Goal: Task Accomplishment & Management: Manage account settings

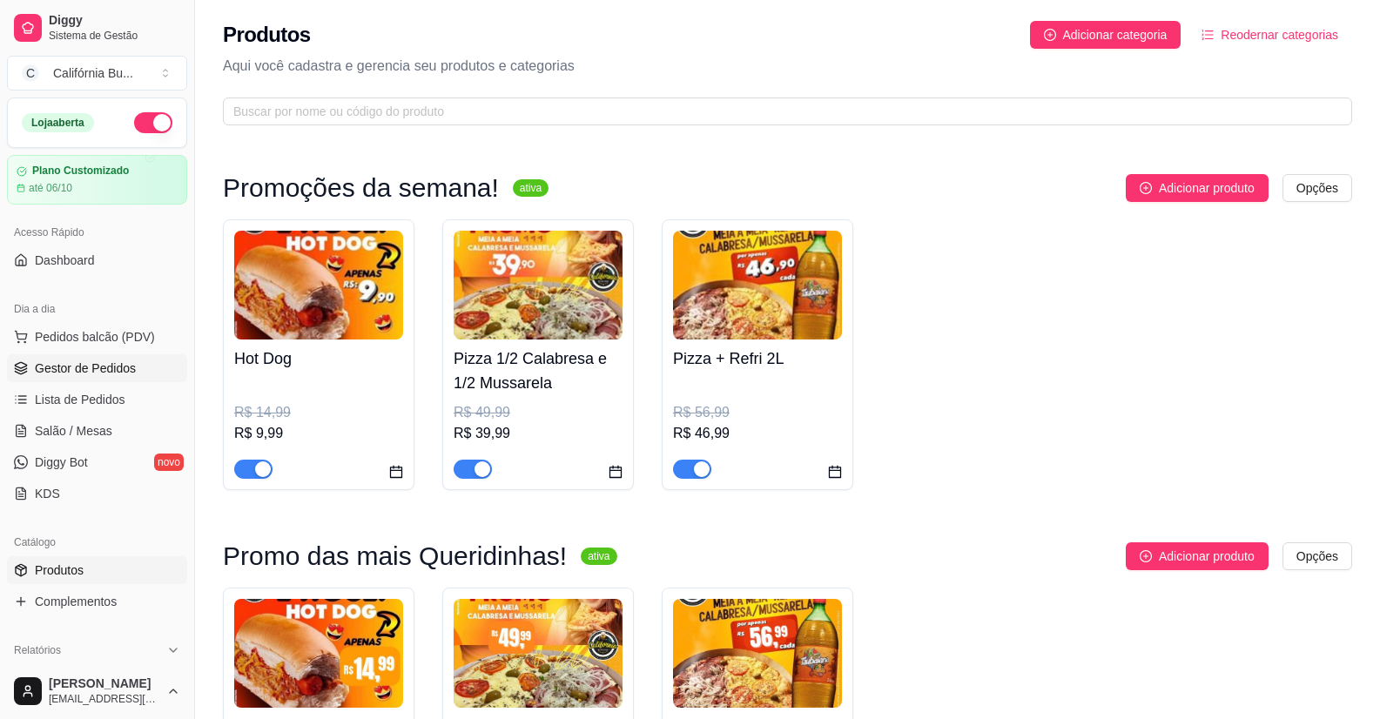
click at [71, 360] on span "Gestor de Pedidos" at bounding box center [85, 368] width 101 height 17
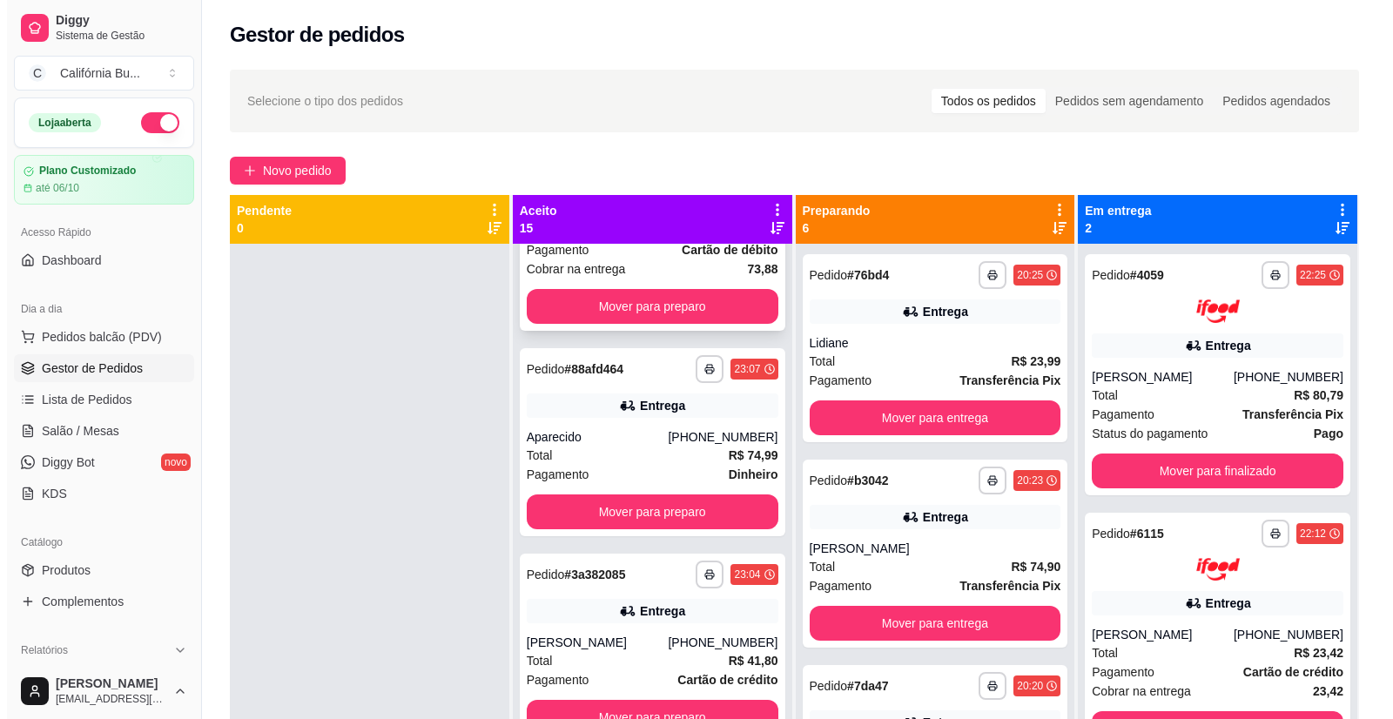
scroll to position [174, 0]
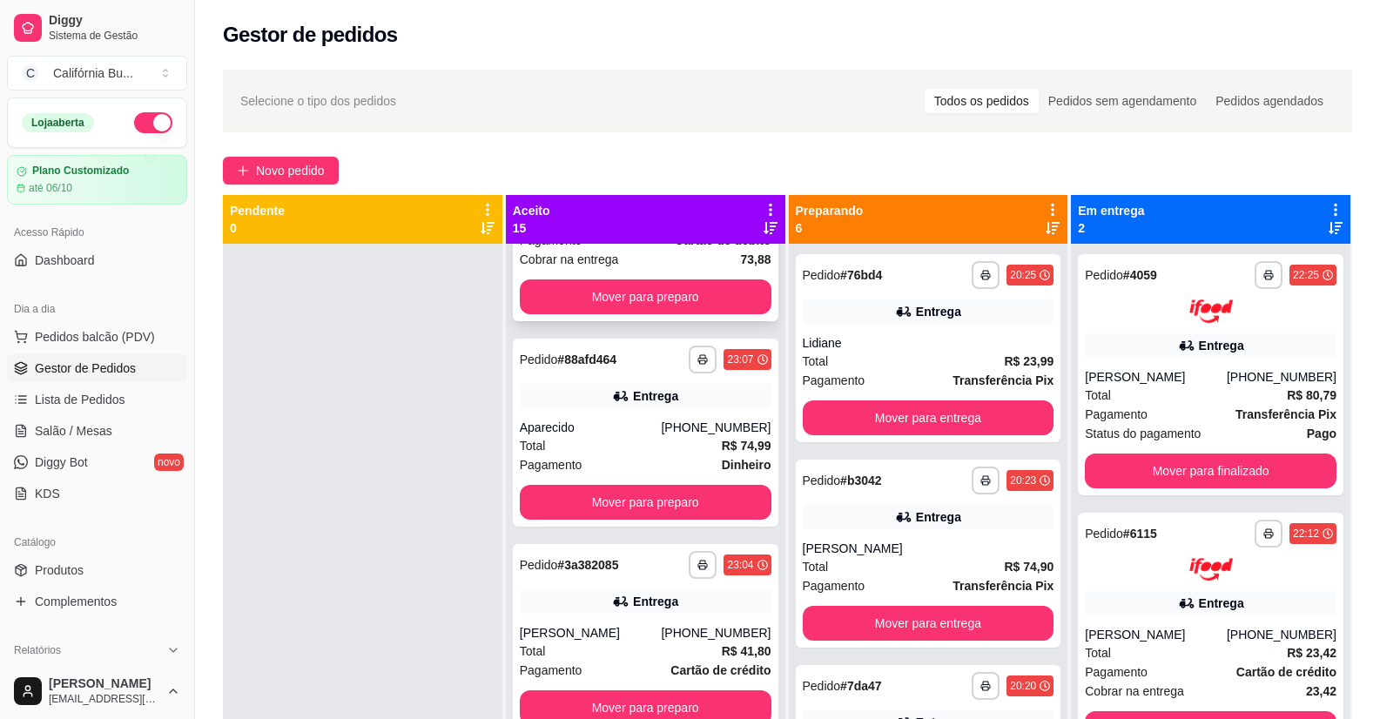
click at [701, 419] on div "[PHONE_NUMBER]" at bounding box center [716, 427] width 110 height 17
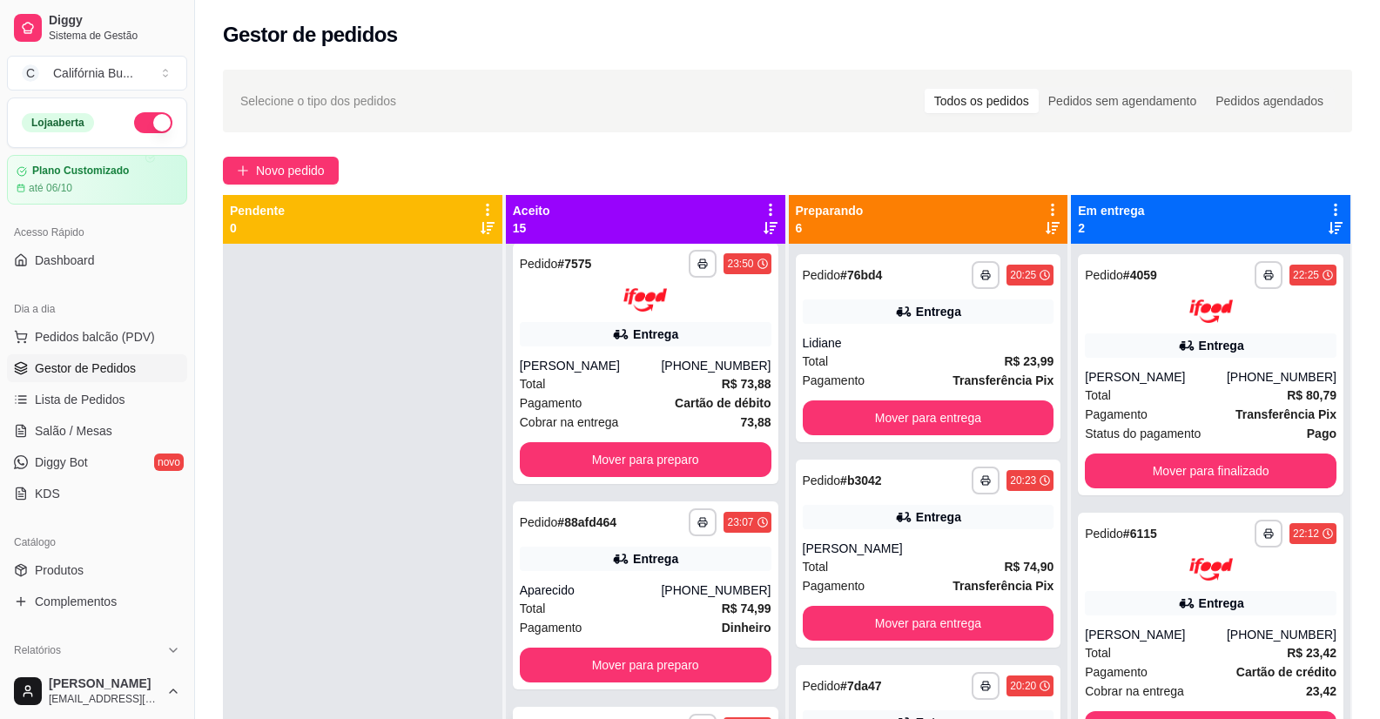
scroll to position [0, 0]
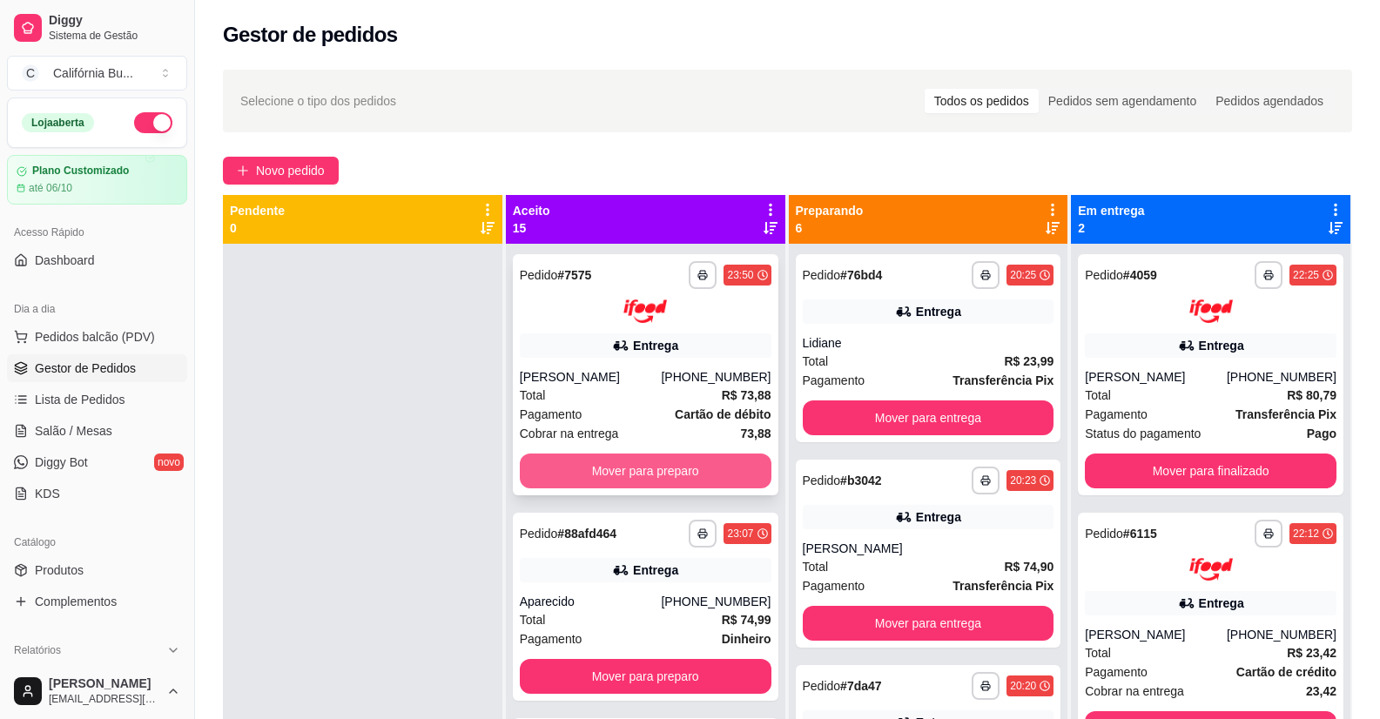
click at [730, 469] on button "Mover para preparo" at bounding box center [646, 471] width 252 height 35
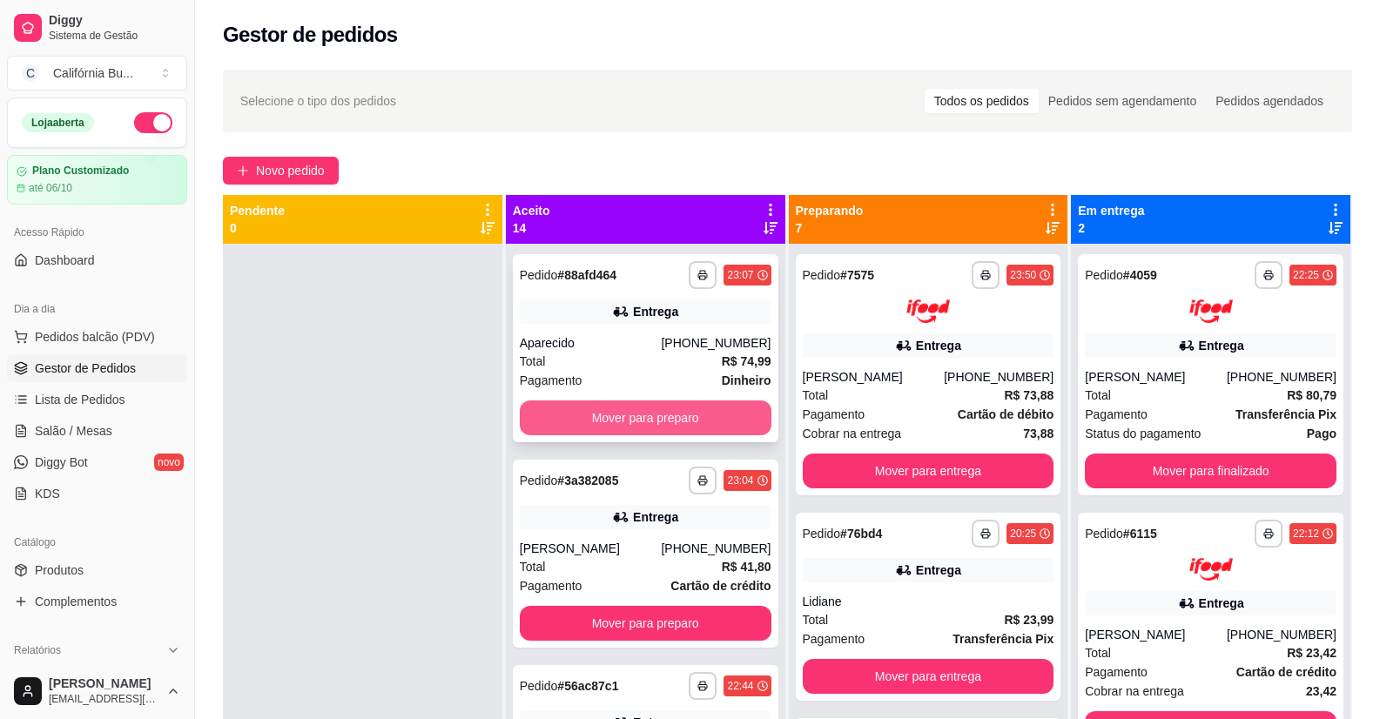
click at [717, 423] on button "Mover para preparo" at bounding box center [646, 417] width 252 height 35
click at [717, 412] on button "Mover para preparo" at bounding box center [646, 417] width 252 height 35
click at [717, 412] on button "Mover para preparo" at bounding box center [645, 418] width 244 height 34
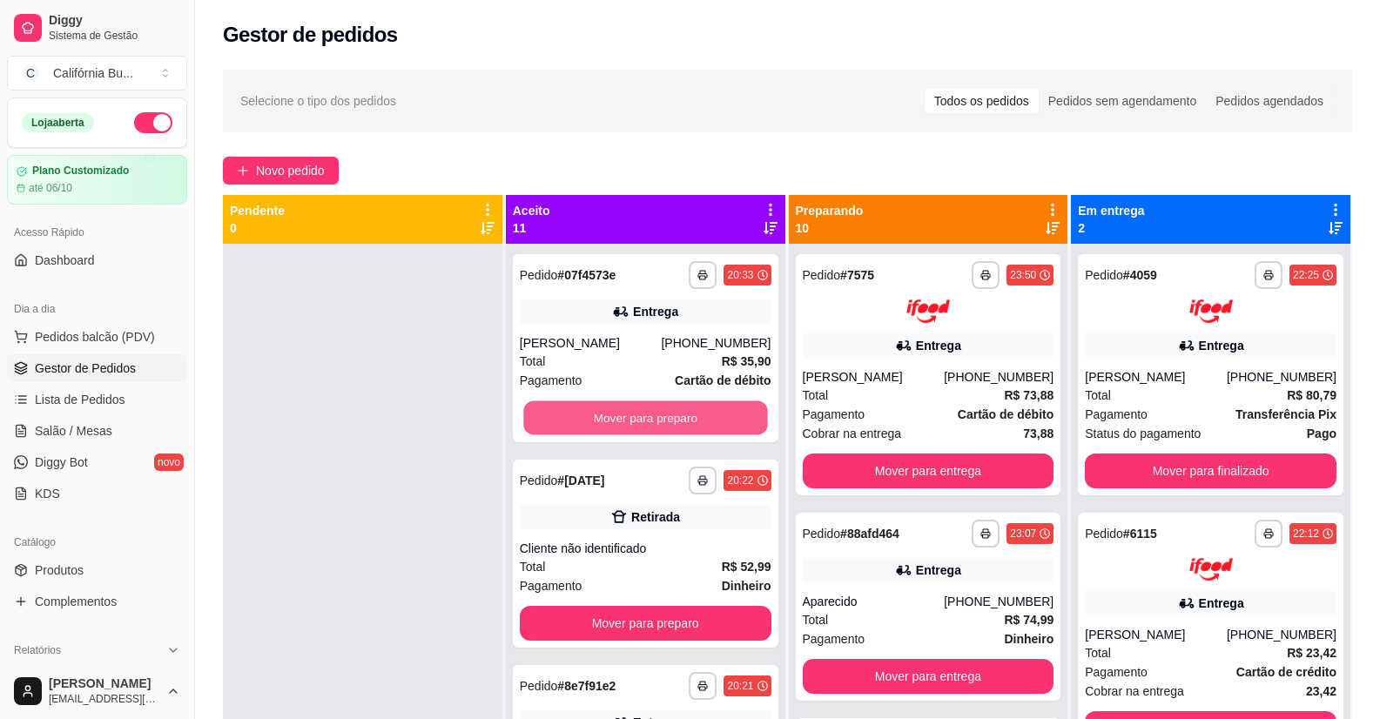
click at [717, 412] on button "Mover para preparo" at bounding box center [645, 418] width 244 height 34
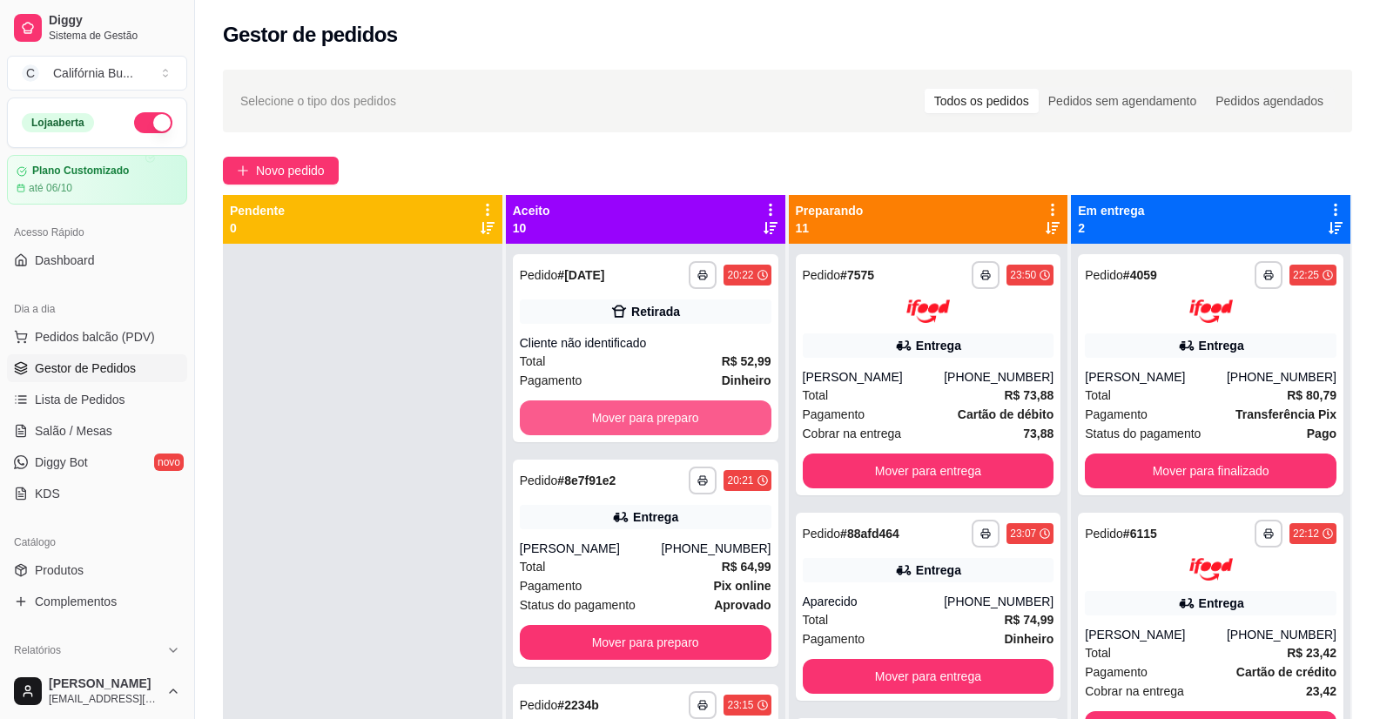
click at [717, 412] on button "Mover para preparo" at bounding box center [646, 417] width 252 height 35
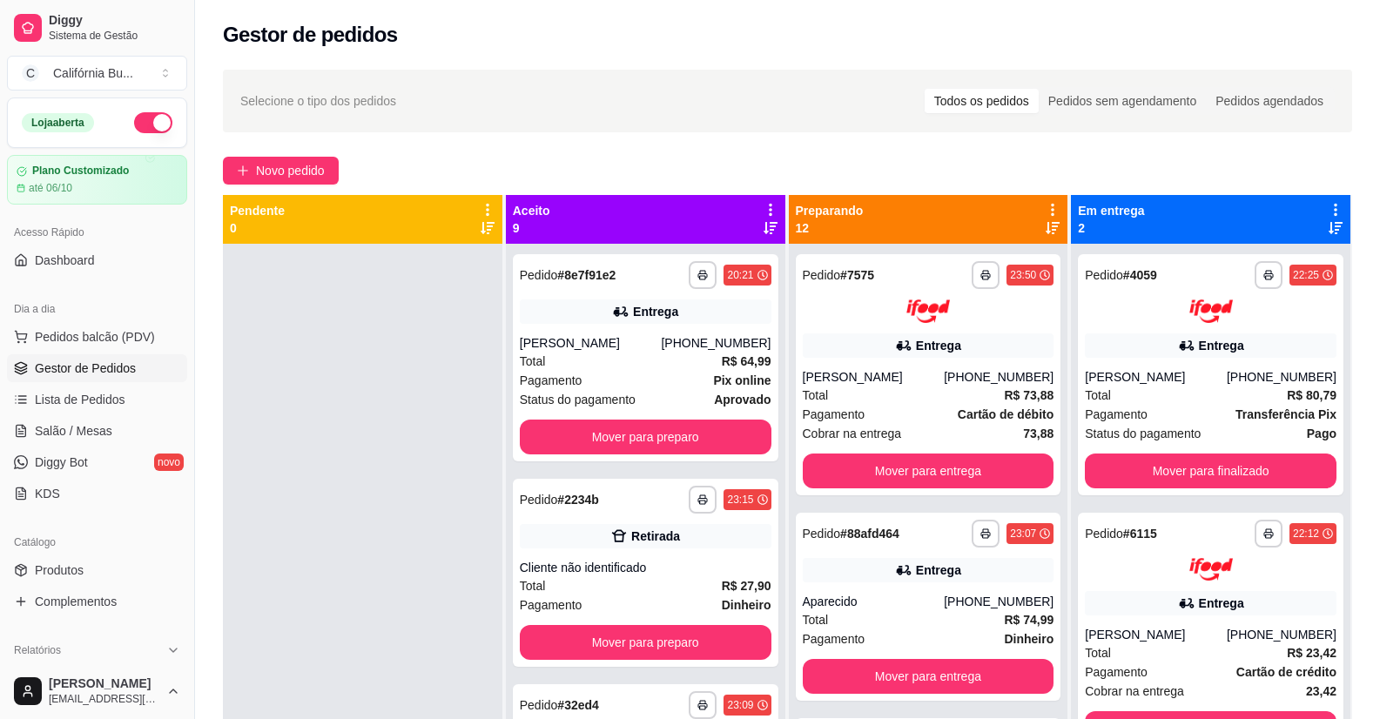
click at [717, 412] on div "**********" at bounding box center [646, 357] width 266 height 207
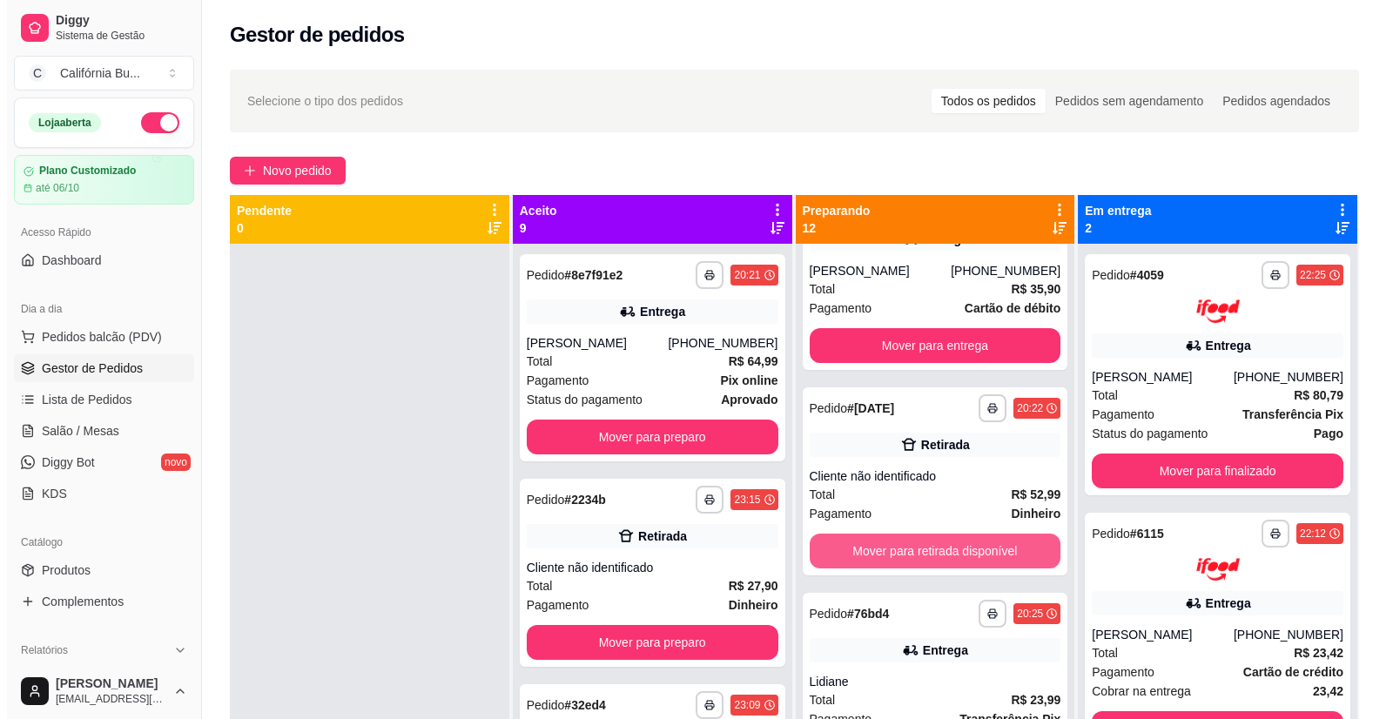
scroll to position [1045, 0]
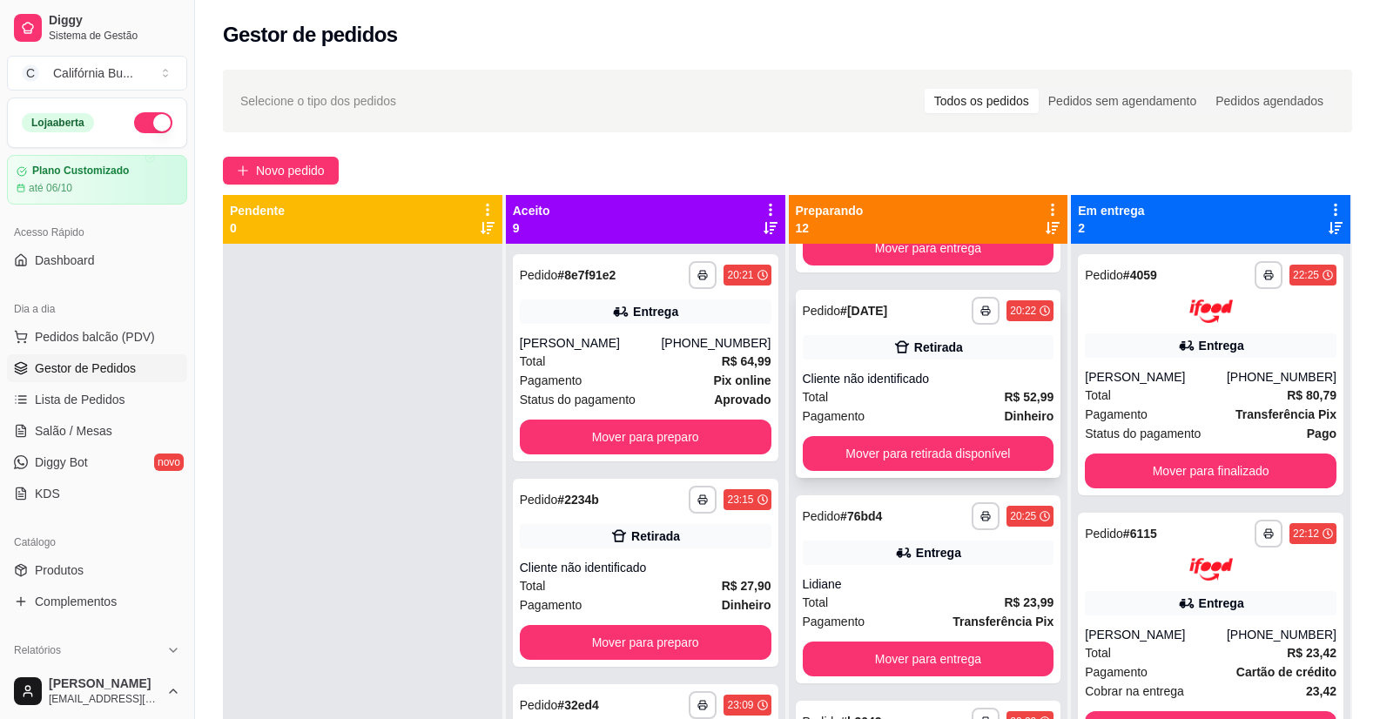
click at [969, 399] on div "Total R$ 52,99" at bounding box center [929, 396] width 252 height 19
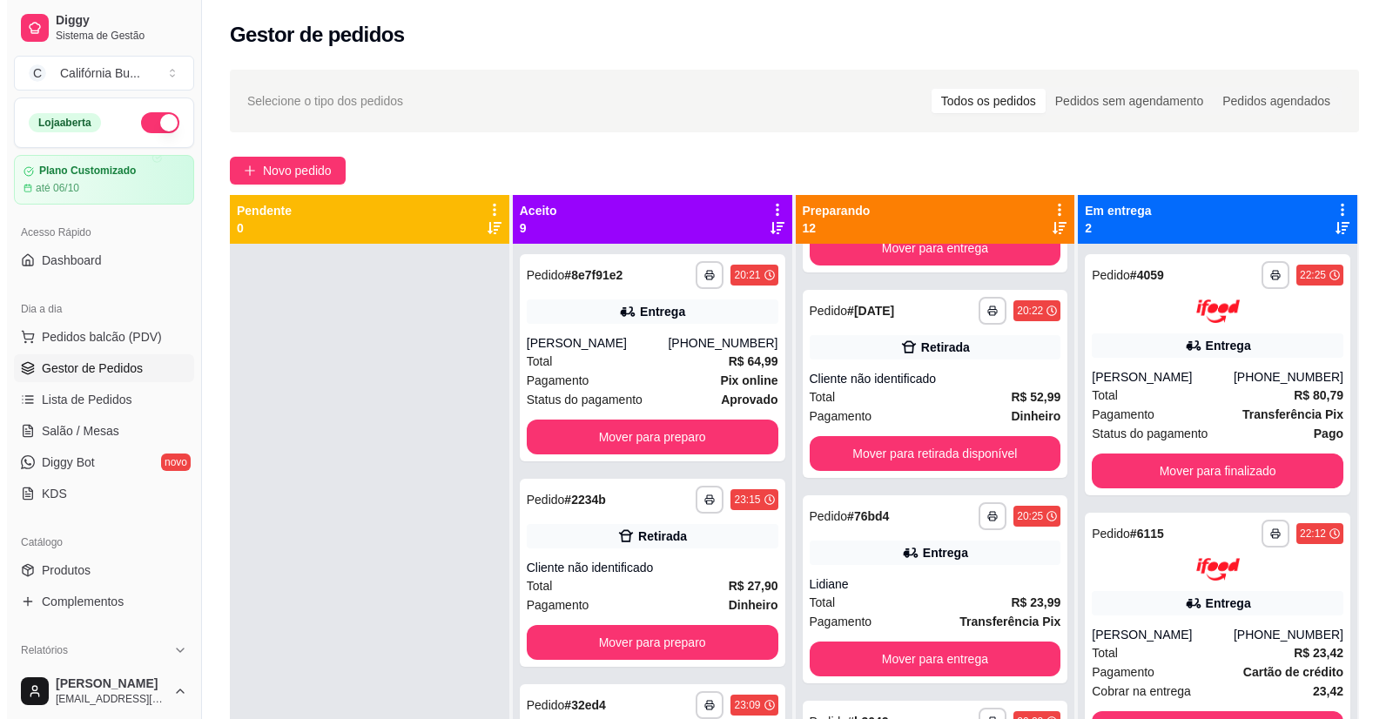
scroll to position [49, 0]
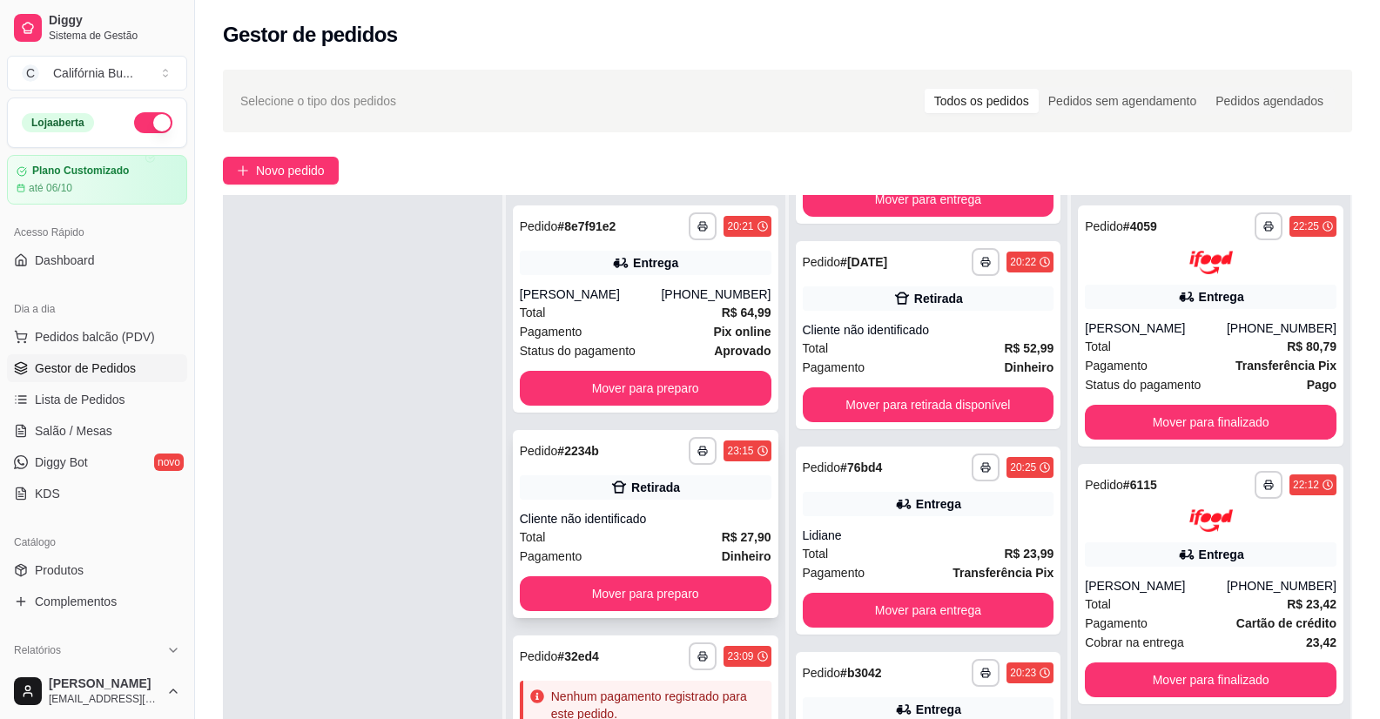
click at [620, 542] on div "Total R$ 27,90" at bounding box center [646, 537] width 252 height 19
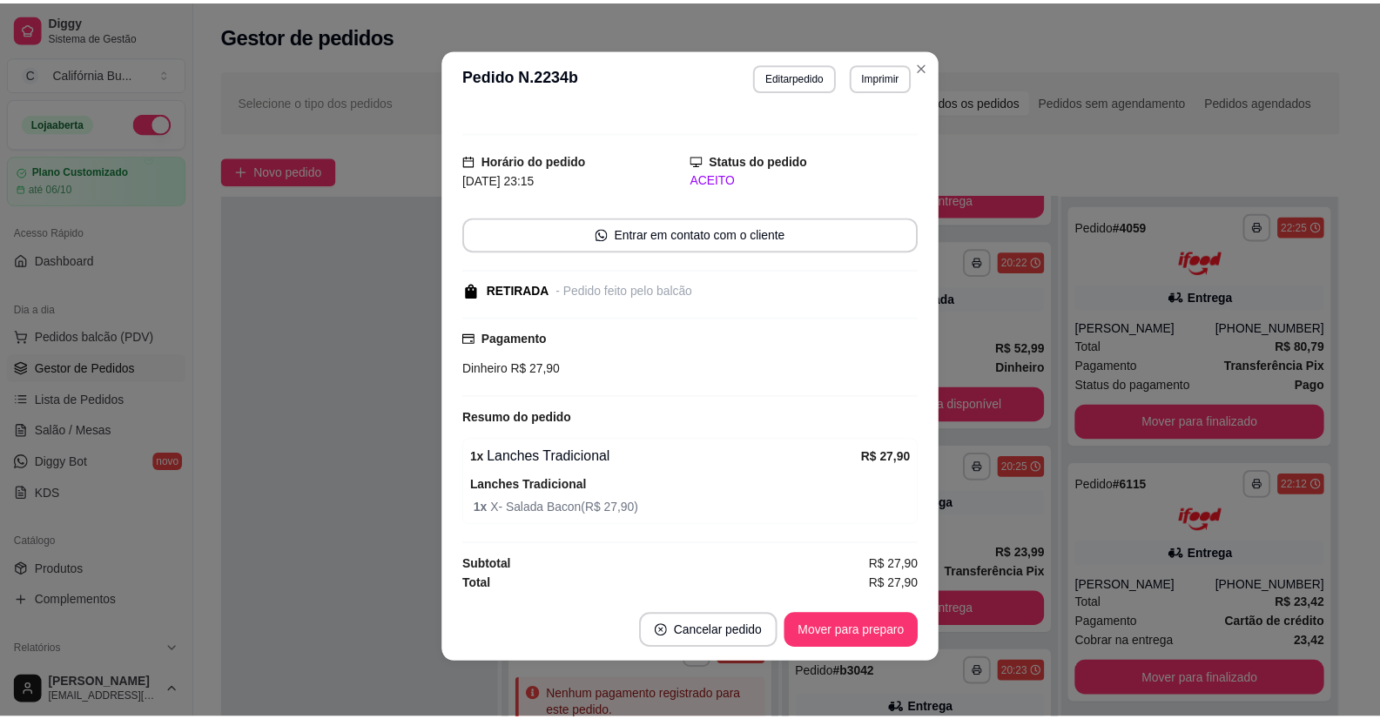
scroll to position [0, 0]
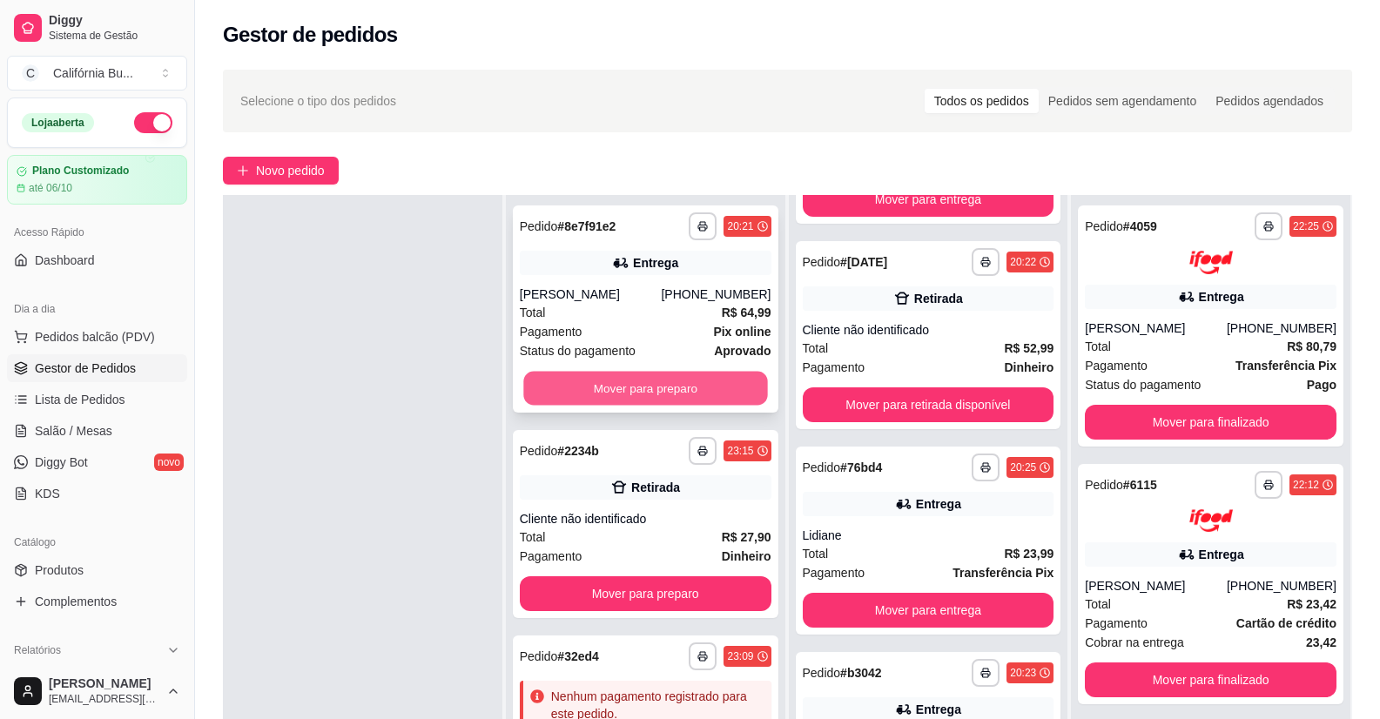
click at [681, 373] on button "Mover para preparo" at bounding box center [645, 389] width 244 height 34
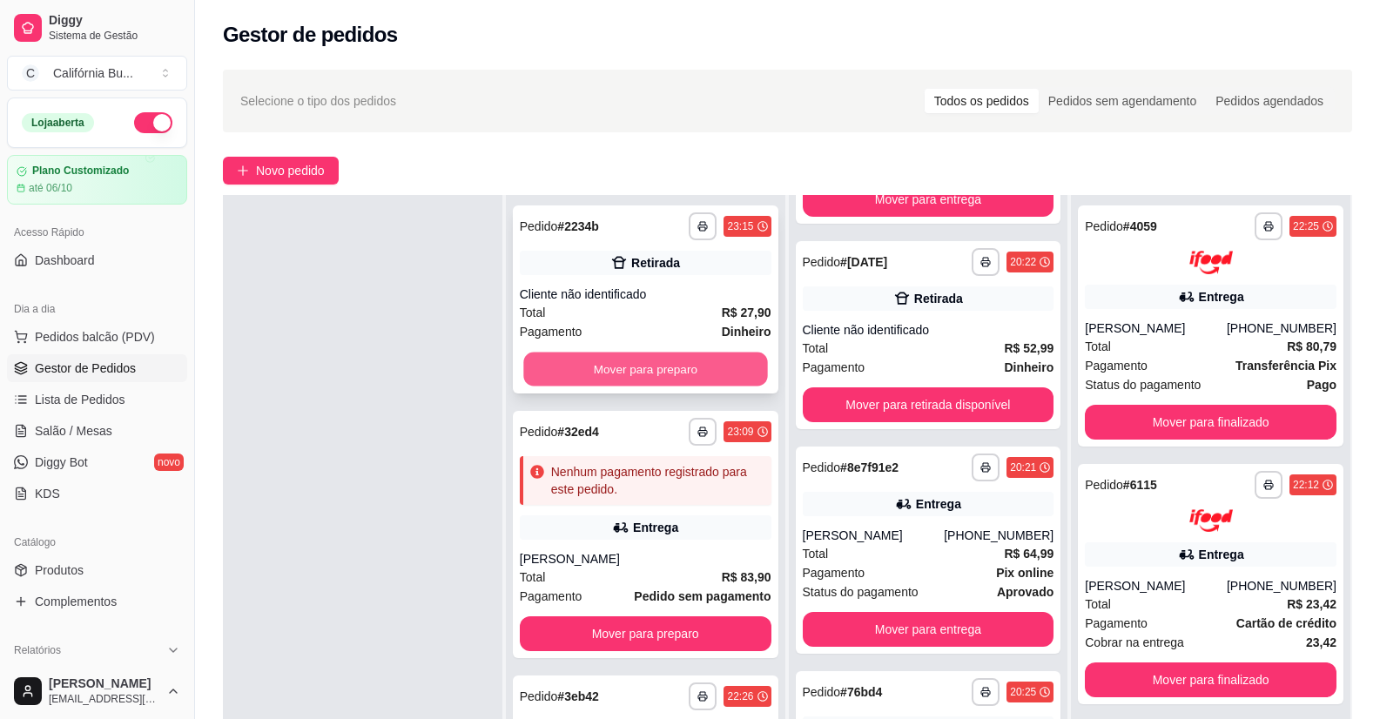
click at [714, 375] on button "Mover para preparo" at bounding box center [645, 370] width 244 height 34
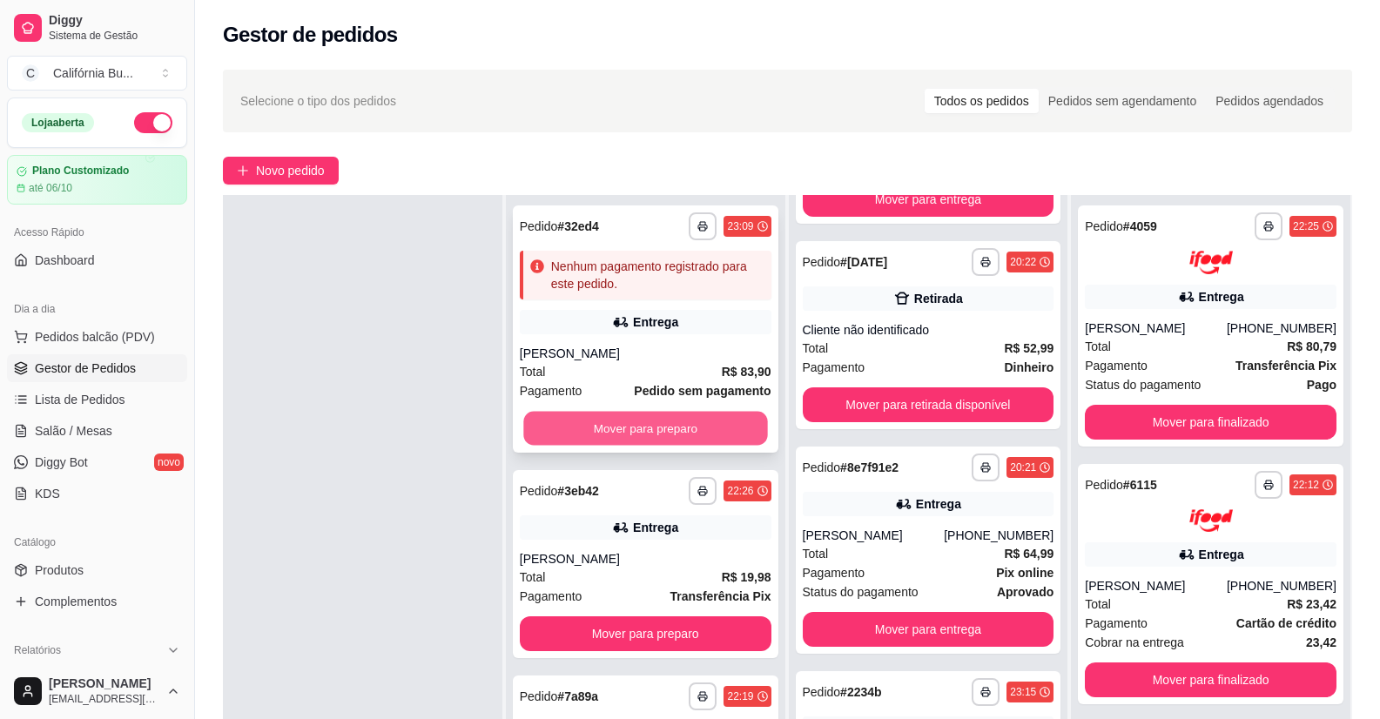
click at [703, 419] on button "Mover para preparo" at bounding box center [645, 429] width 244 height 34
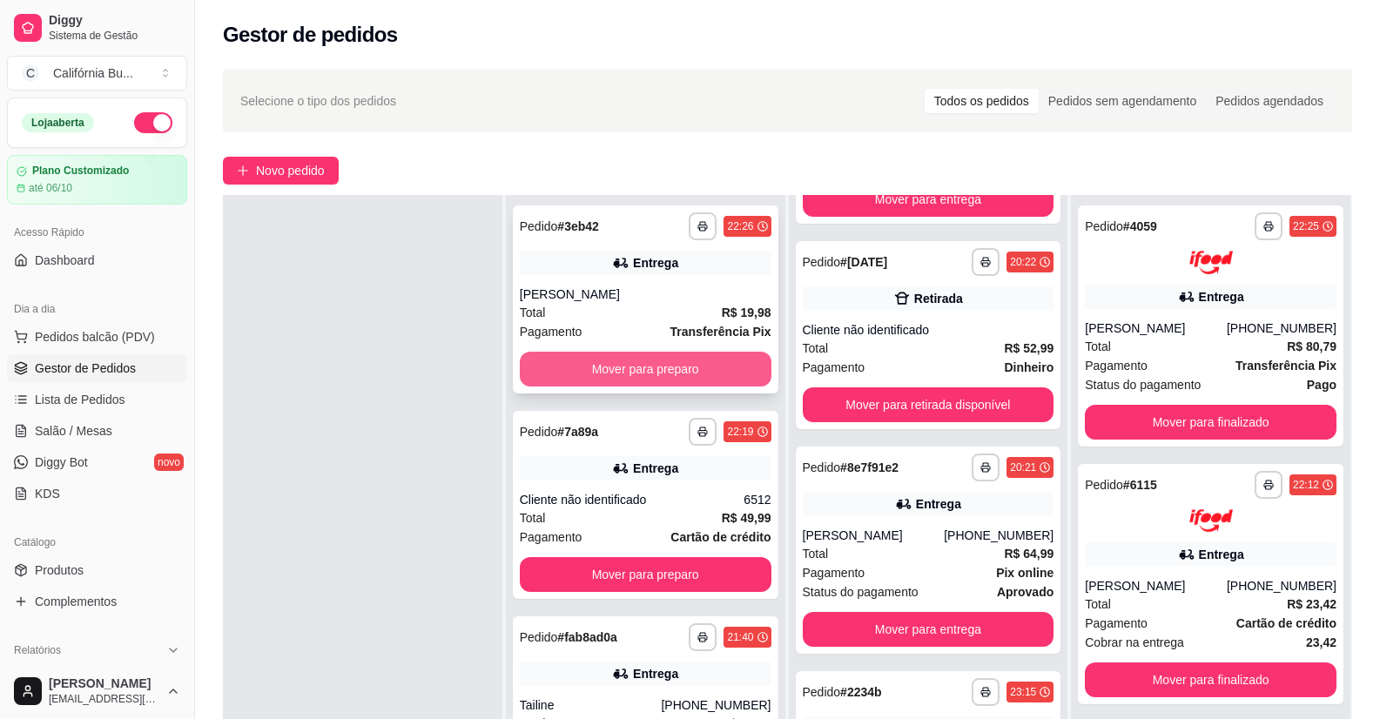
click at [699, 358] on button "Mover para preparo" at bounding box center [646, 369] width 252 height 35
click at [706, 359] on button "Mover para preparo" at bounding box center [646, 369] width 252 height 35
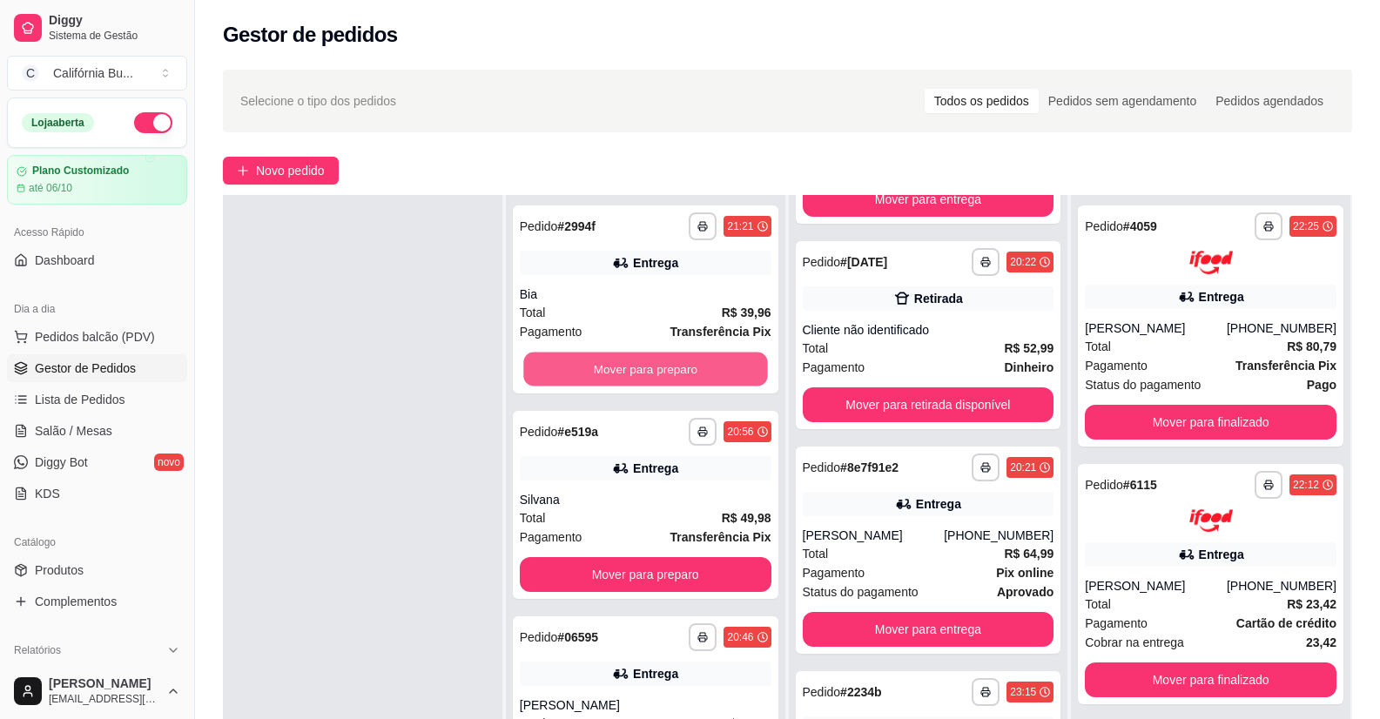
click at [706, 359] on button "Mover para preparo" at bounding box center [645, 370] width 244 height 34
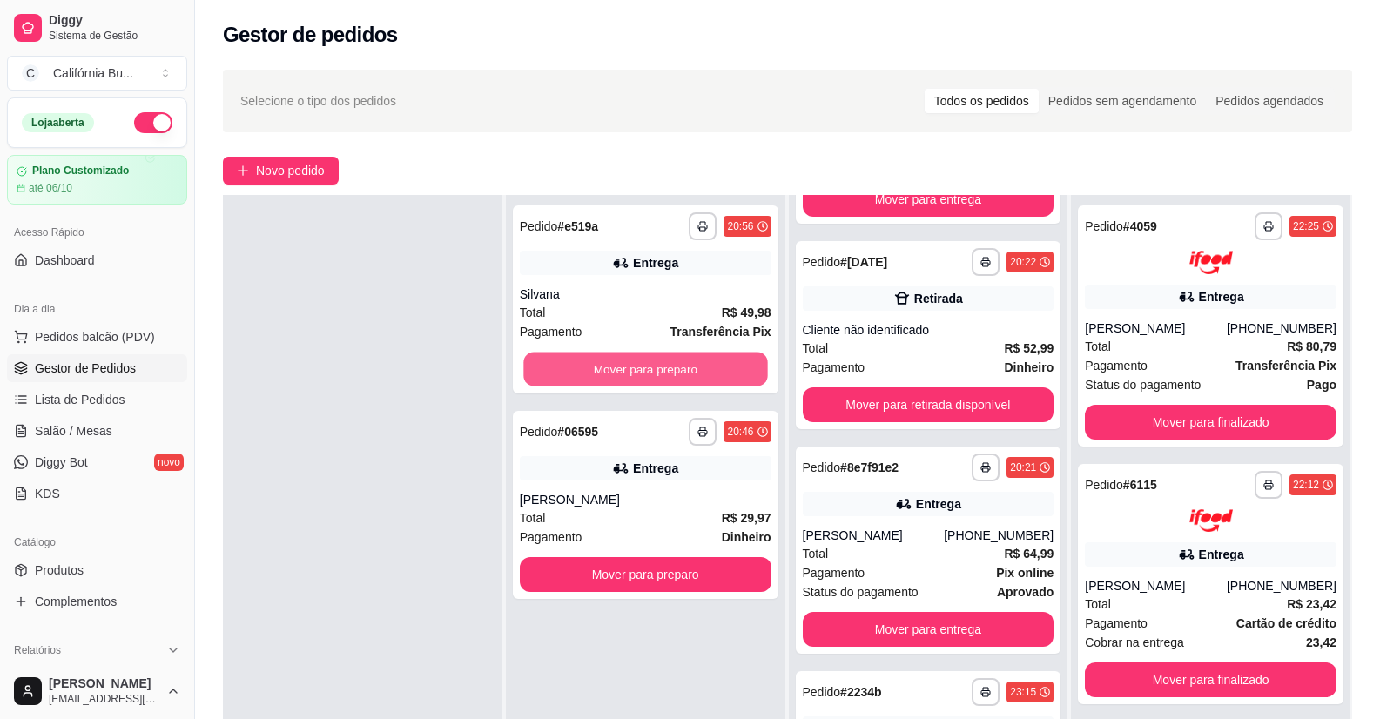
click at [706, 359] on button "Mover para preparo" at bounding box center [645, 370] width 244 height 34
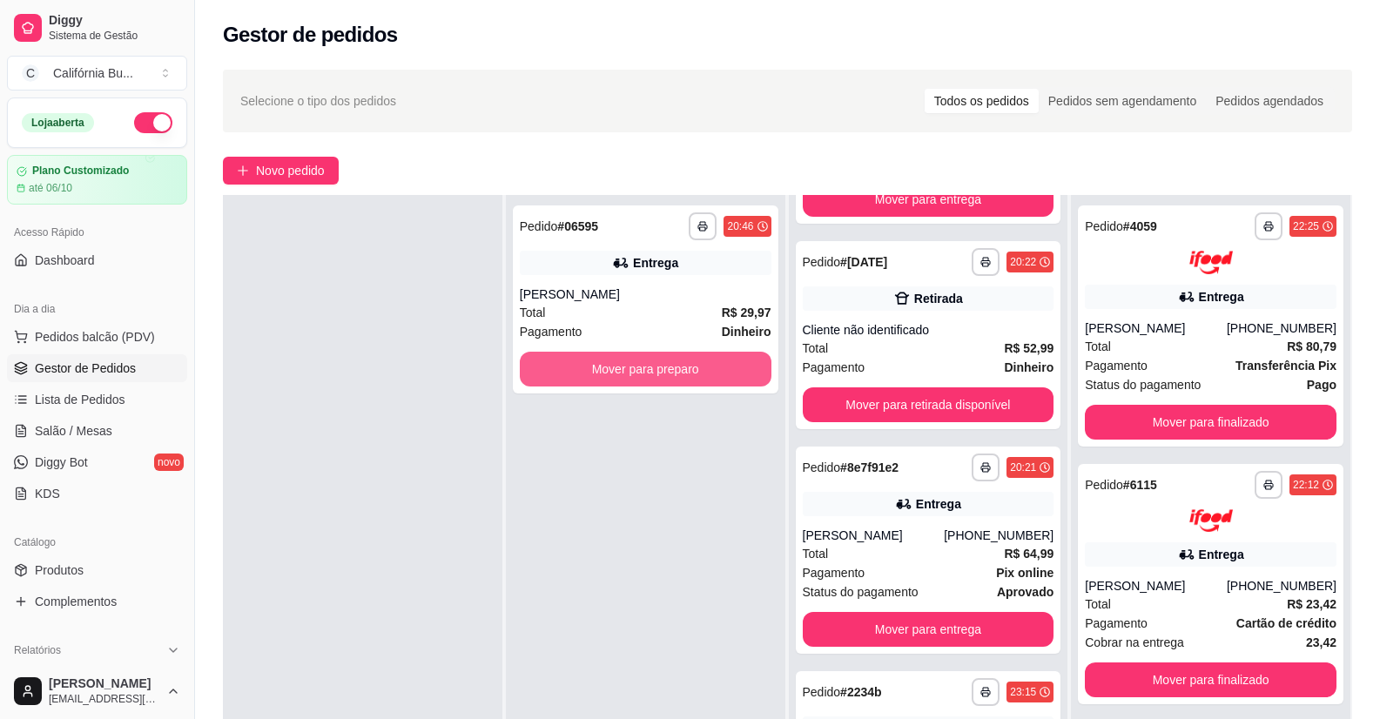
click at [706, 359] on button "Mover para preparo" at bounding box center [646, 369] width 252 height 35
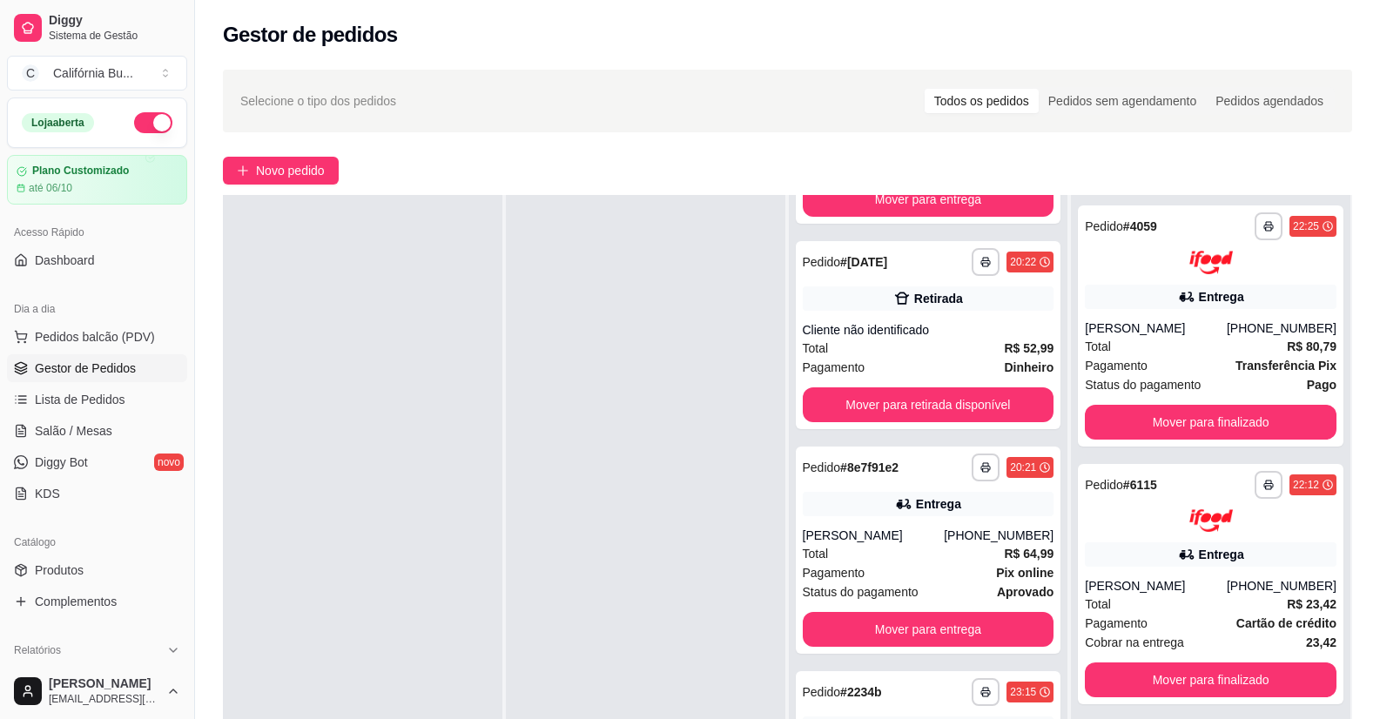
click at [134, 123] on button "button" at bounding box center [153, 122] width 38 height 21
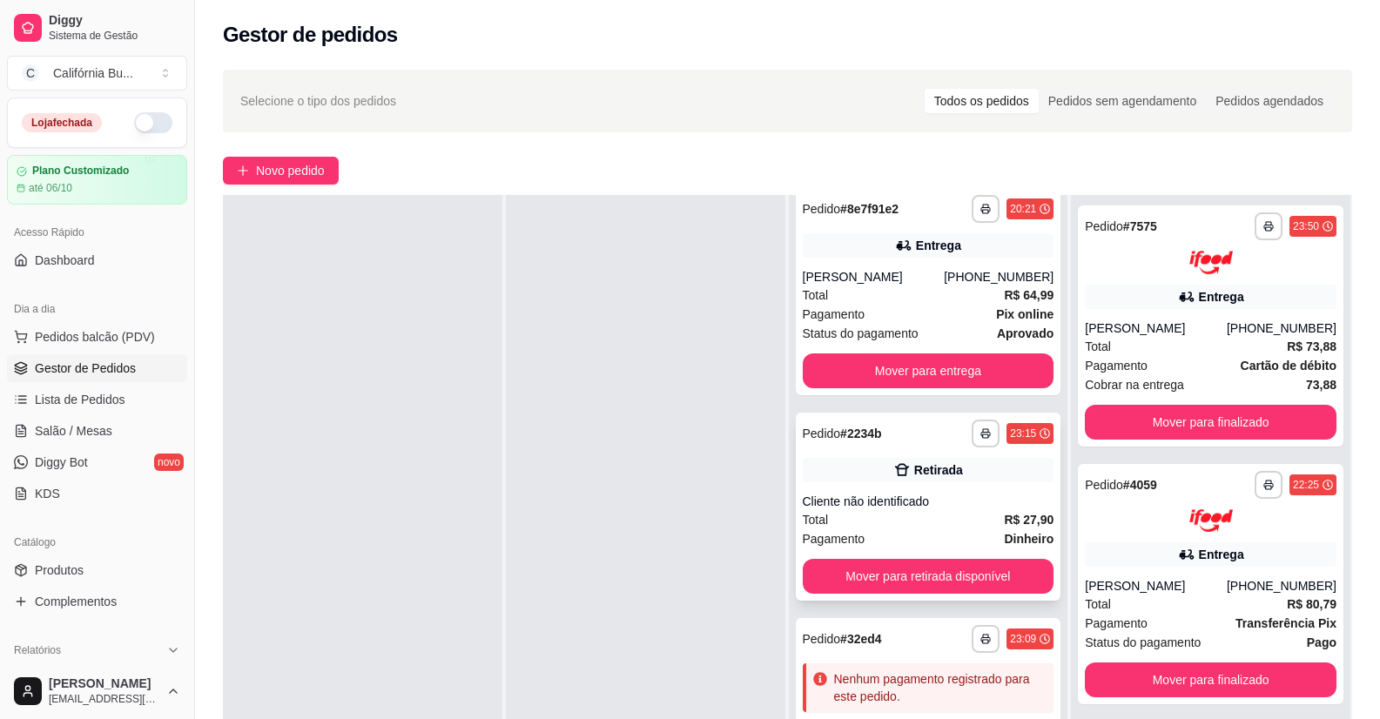
scroll to position [786, 0]
